Goal: Navigation & Orientation: Go to known website

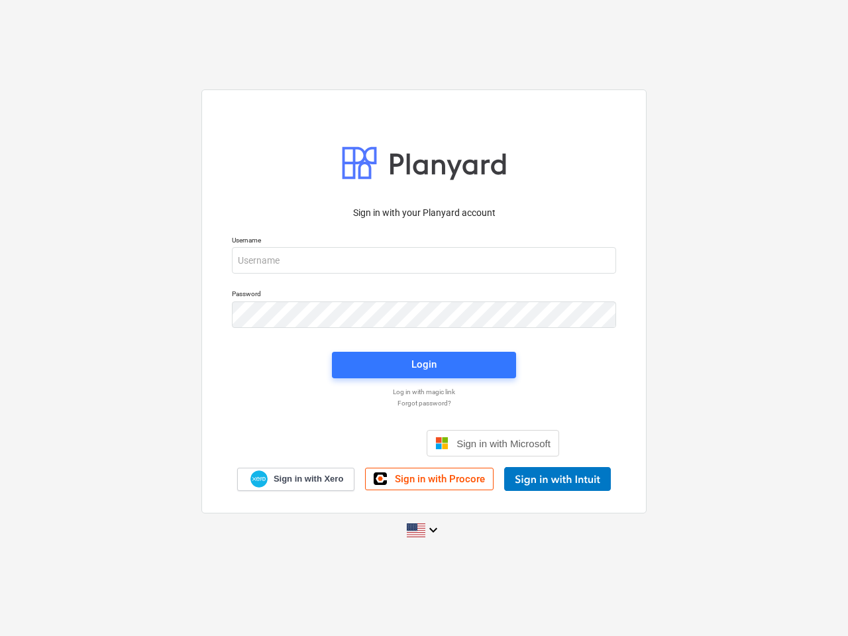
click at [450, 156] on button "Cookies settings" at bounding box center [450, 156] width 102 height 30
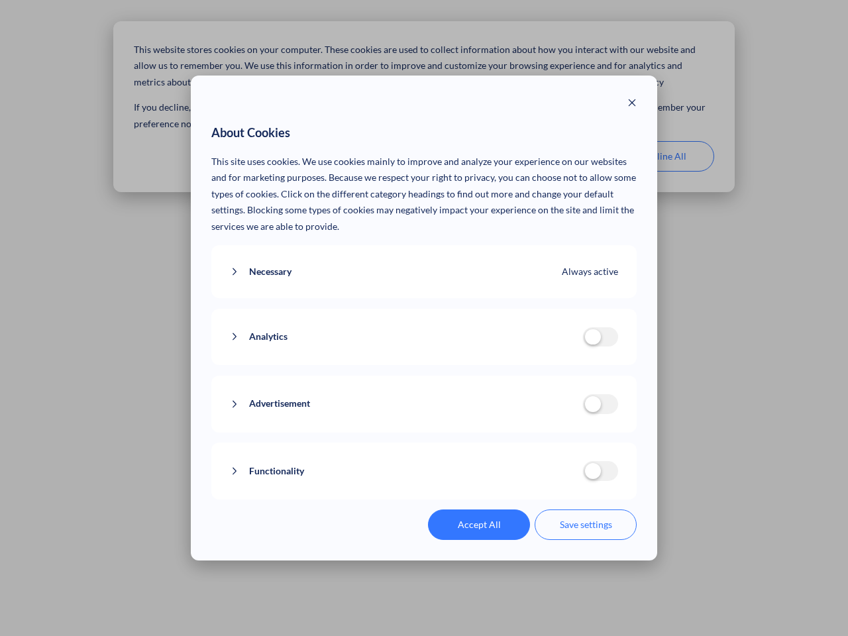
click at [556, 156] on p "This site uses cookies. We use cookies mainly to improve and analyze your exper…" at bounding box center [424, 194] width 426 height 81
click at [663, 156] on div "About Cookies This site uses cookies. We use cookies mainly to improve and anal…" at bounding box center [424, 318] width 848 height 636
click at [424, 260] on div "Necessary Always active These cookies are necessary for the website to function…" at bounding box center [424, 272] width 426 height 54
click at [424, 315] on div "Analytics analytics cookies disallowed These cookies help us to understand how …" at bounding box center [424, 337] width 426 height 57
click at [424, 365] on div "Analytics analytics cookies disallowed These cookies help us to understand how …" at bounding box center [424, 337] width 426 height 57
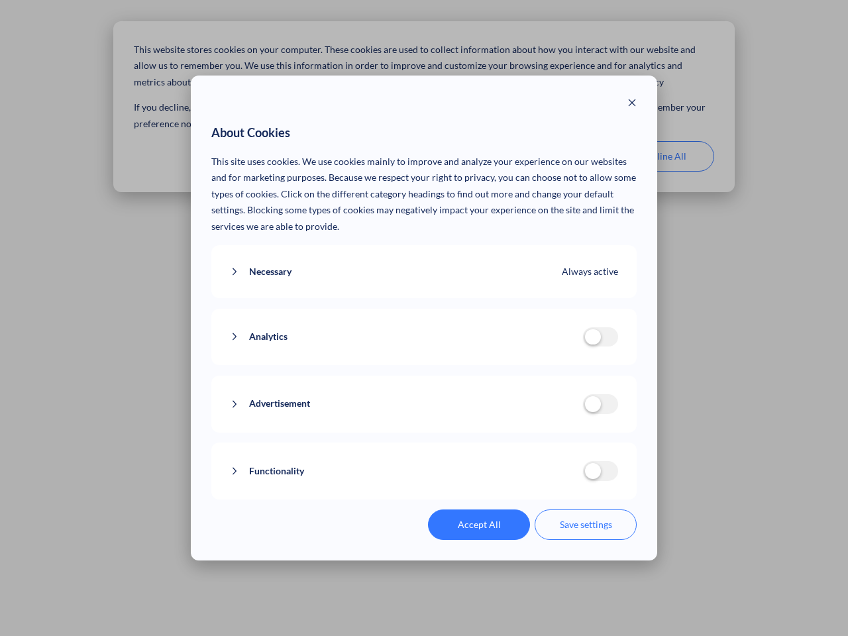
click at [493, 443] on div "Functionality functionality cookies disallowed We use a set of cookies that are…" at bounding box center [424, 470] width 426 height 57
click at [557, 479] on button "Functionality" at bounding box center [406, 471] width 353 height 17
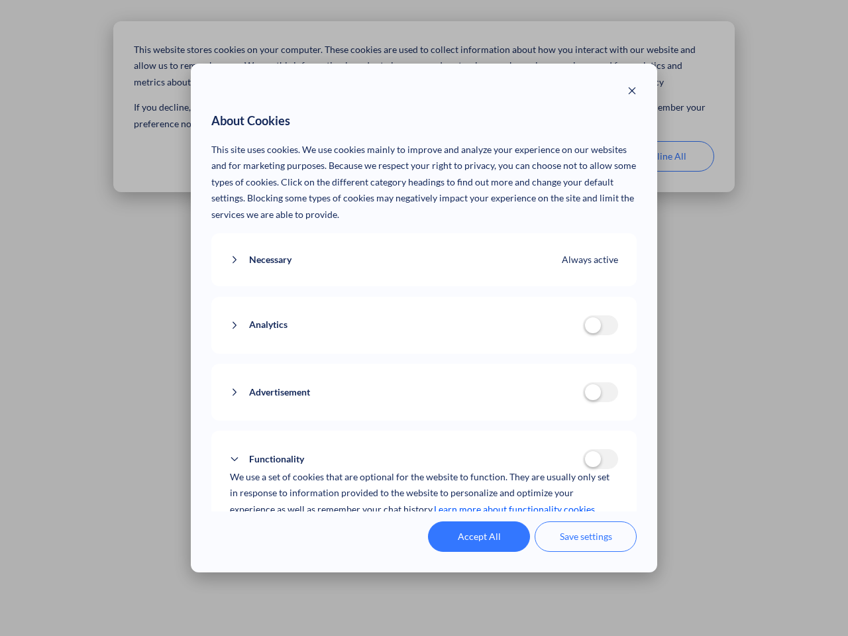
click at [424, 530] on div "Accept All Save settings" at bounding box center [424, 536] width 426 height 30
